Goal: Obtain resource: Obtain resource

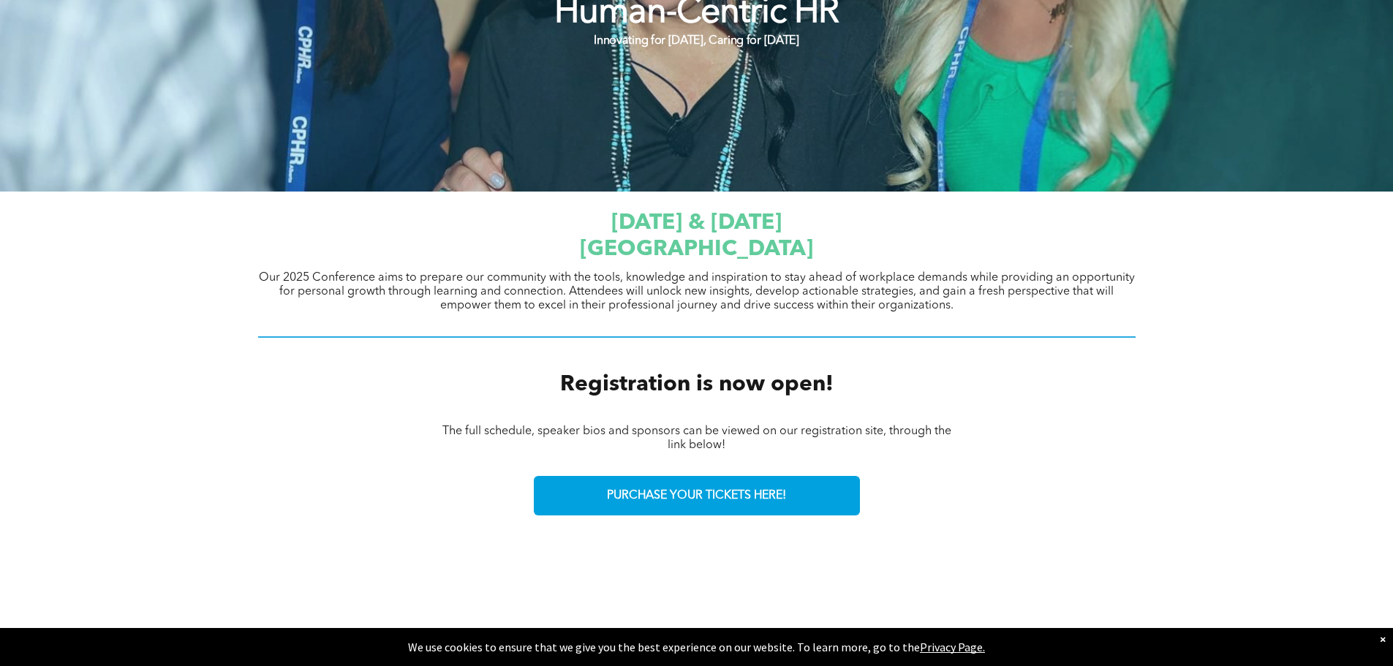
scroll to position [365, 0]
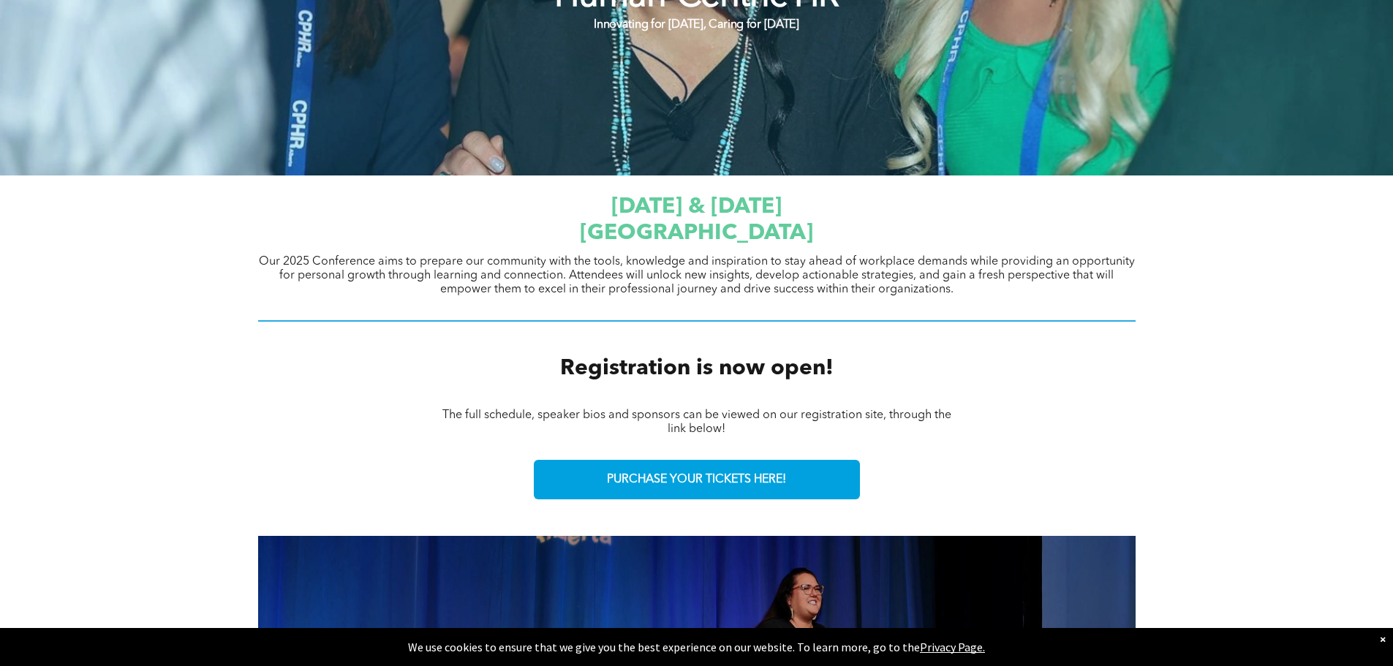
click at [1382, 636] on div "×" at bounding box center [1382, 639] width 6 height 15
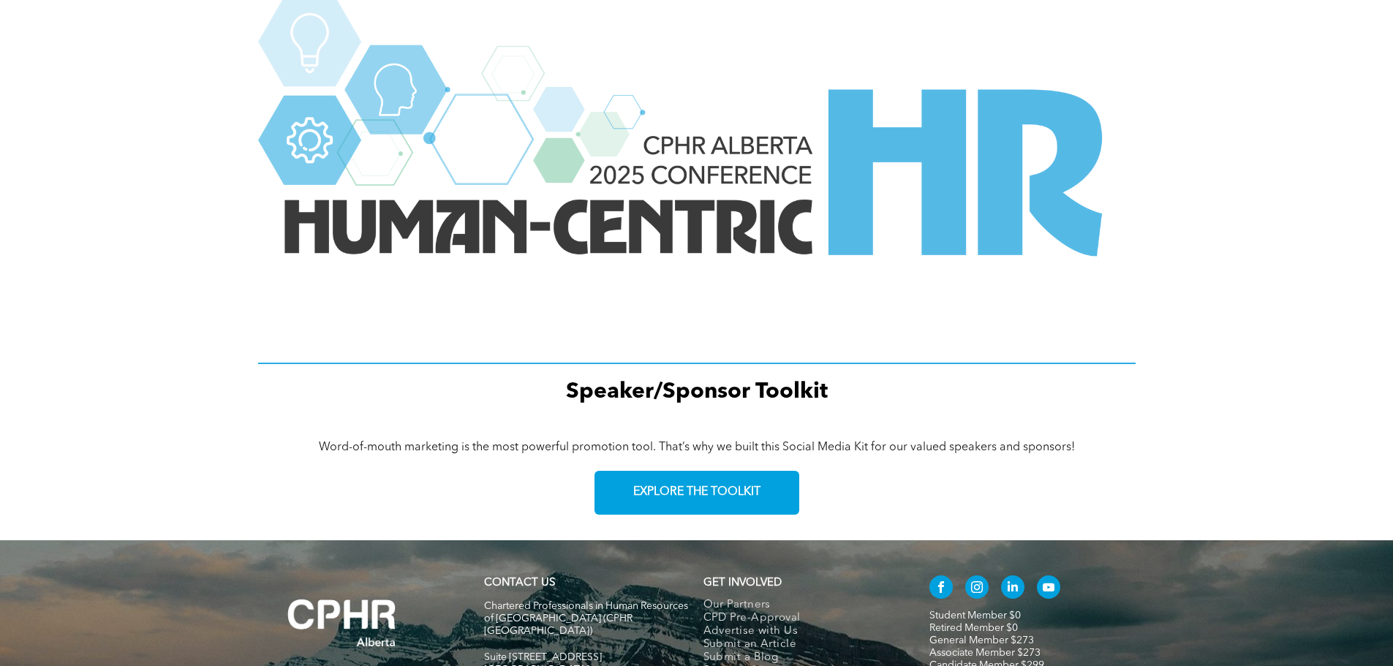
scroll to position [2026, 0]
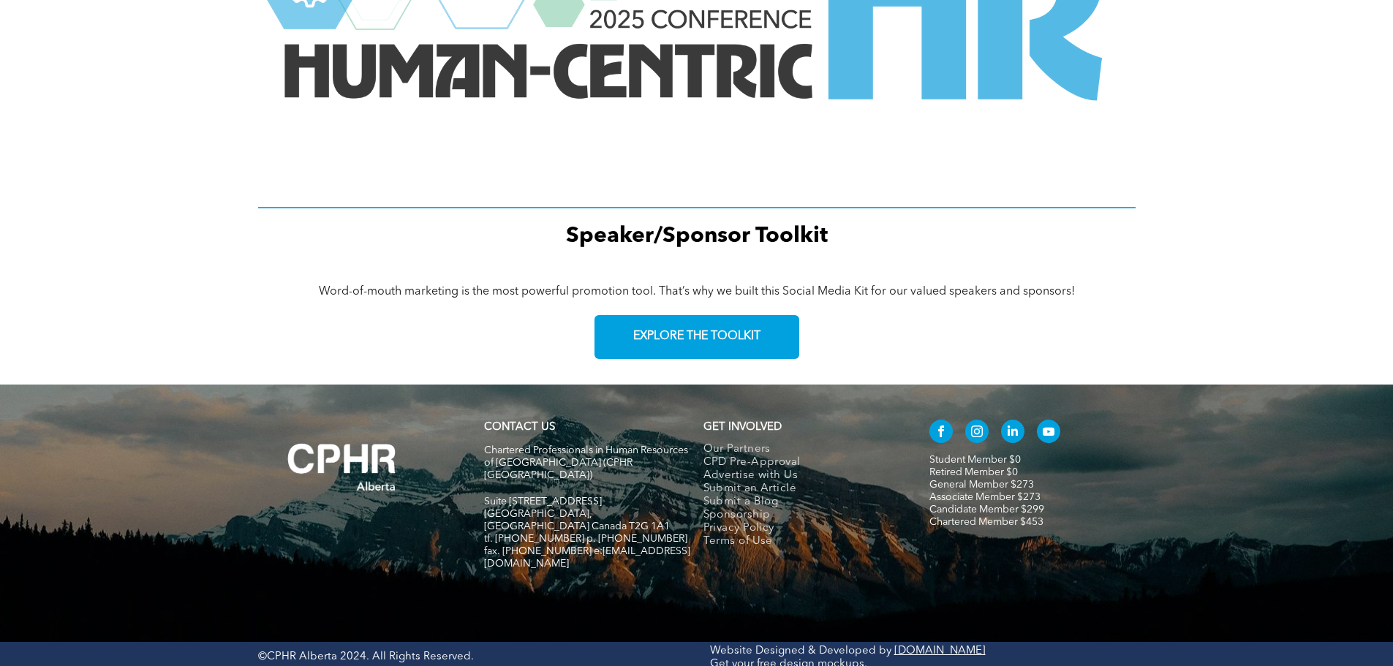
click at [1191, 194] on div "Speaker/Sponsor Toolkit" at bounding box center [696, 48] width 1393 height 436
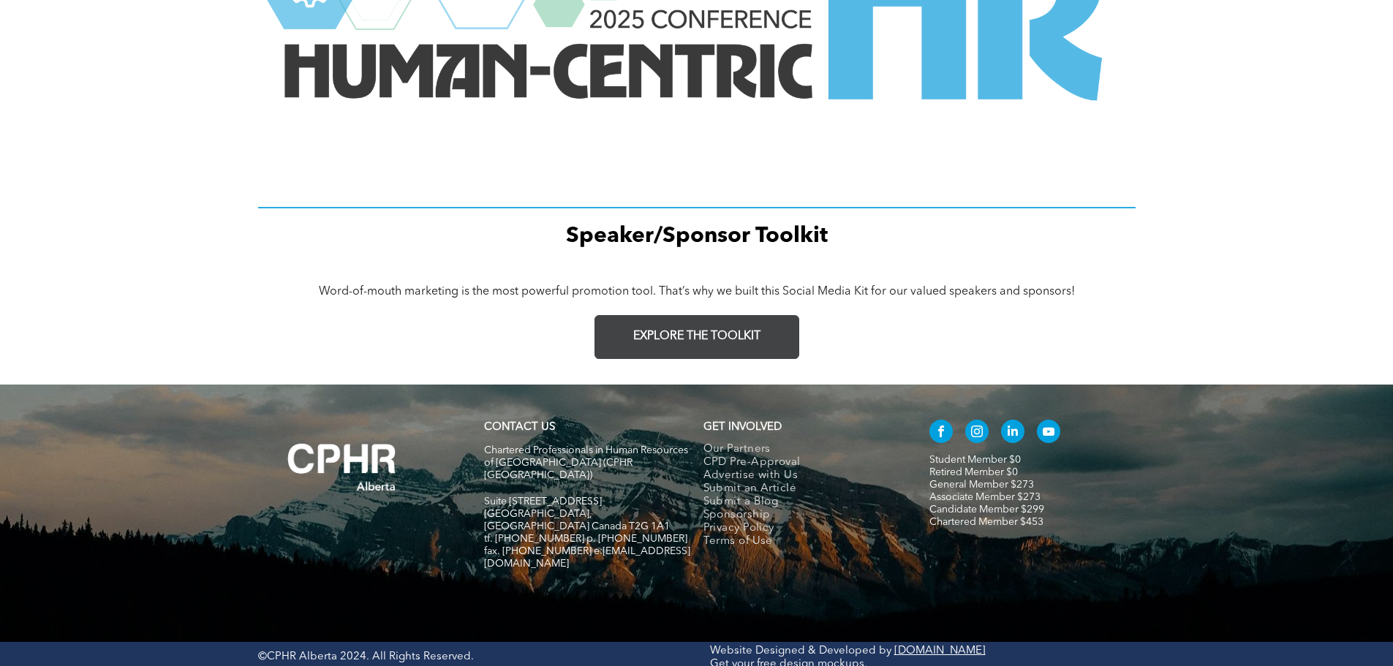
click at [711, 338] on span "EXPLORE THE TOOLKIT" at bounding box center [696, 337] width 127 height 14
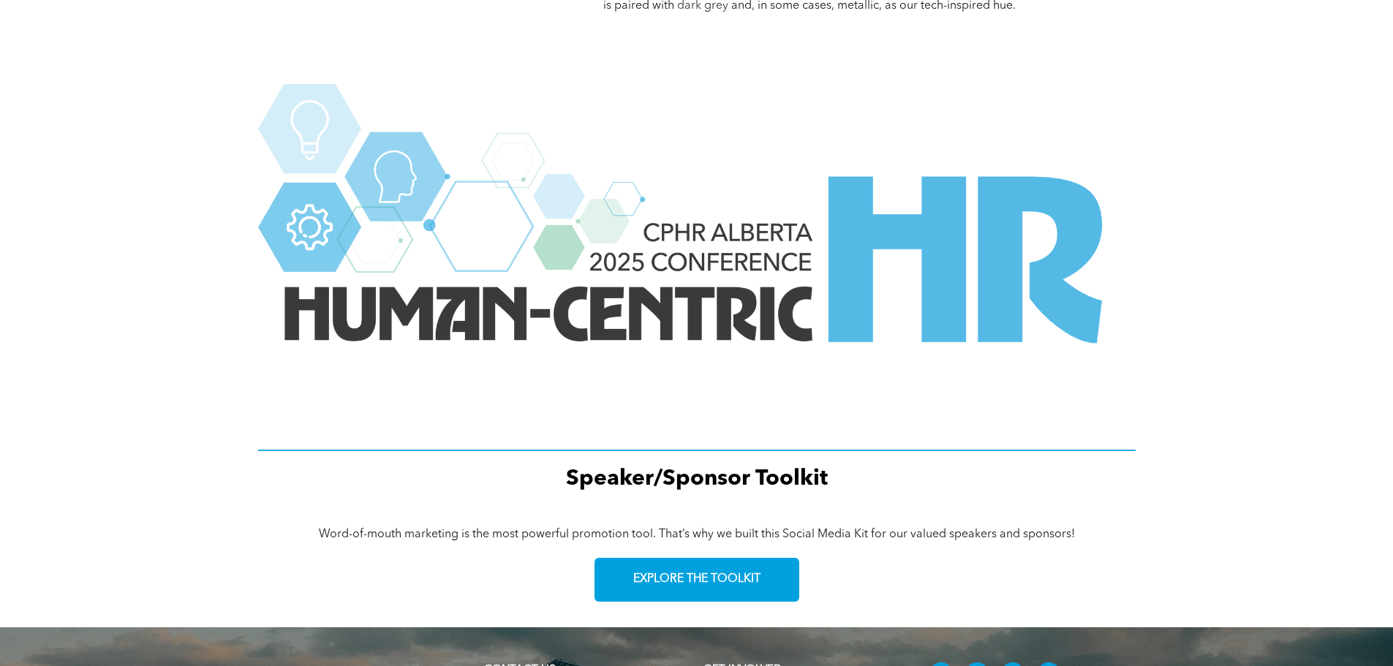
scroll to position [2026, 0]
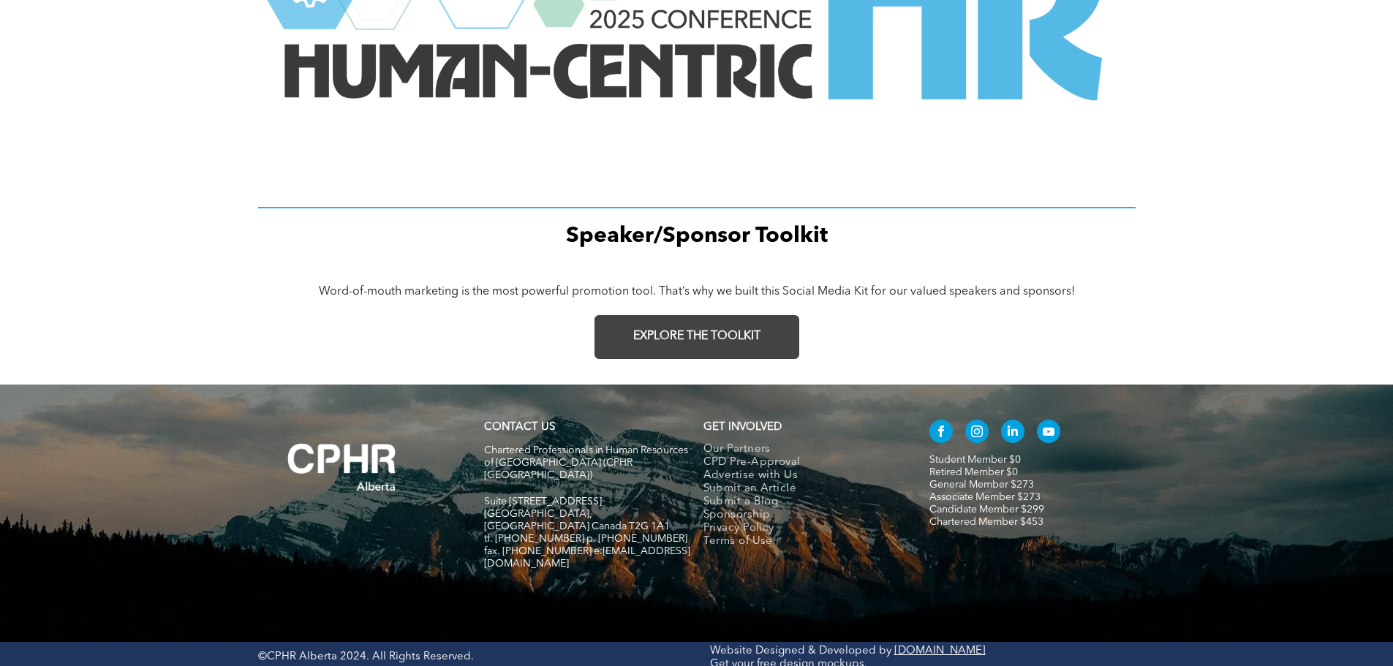
click at [713, 330] on span "EXPLORE THE TOOLKIT" at bounding box center [696, 337] width 127 height 14
